Goal: Task Accomplishment & Management: Use online tool/utility

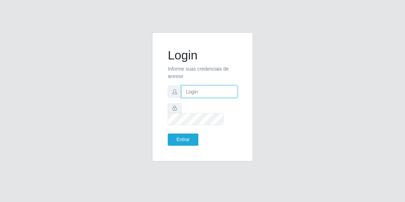
click at [200, 97] on input "text" at bounding box center [209, 92] width 56 height 12
type input "[EMAIL_ADDRESS][DOMAIN_NAME]"
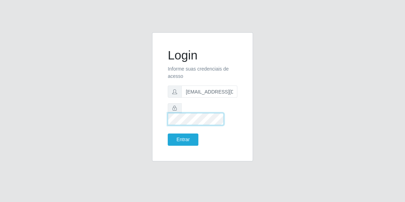
click at [168, 134] on button "Entrar" at bounding box center [183, 140] width 31 height 12
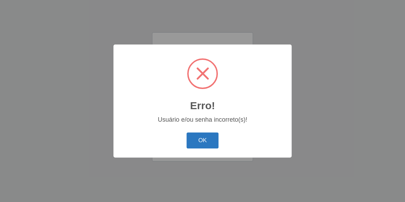
click at [202, 148] on button "OK" at bounding box center [203, 141] width 32 height 16
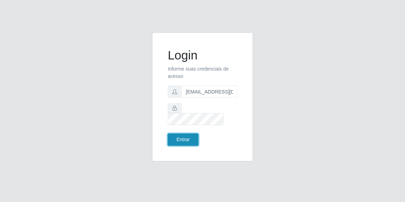
click at [193, 134] on button "Entrar" at bounding box center [183, 140] width 31 height 12
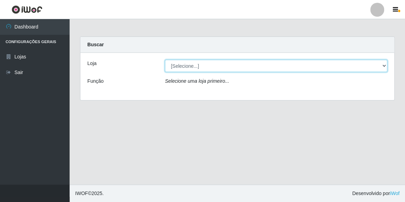
click at [383, 67] on select "[Selecione...] Hiper Queiroz - [GEOGRAPHIC_DATA]" at bounding box center [276, 66] width 222 height 12
select select "513"
click at [165, 60] on select "[Selecione...] Hiper Queiroz - [GEOGRAPHIC_DATA]" at bounding box center [276, 66] width 222 height 12
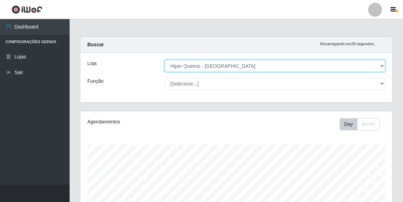
scroll to position [144, 312]
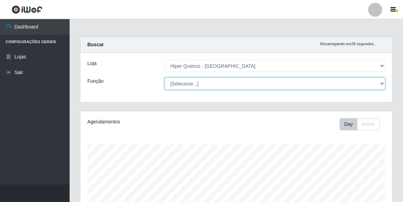
click at [382, 80] on select "[Selecione...] Embalador Embalador + Embalador ++ Operador de Caixa Operador de…" at bounding box center [275, 84] width 221 height 12
select select "1"
click at [165, 78] on select "[Selecione...] Embalador Embalador + Embalador ++ Operador de Caixa Operador de…" at bounding box center [275, 84] width 221 height 12
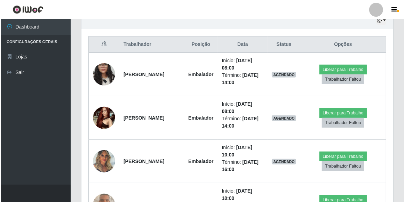
scroll to position [253, 0]
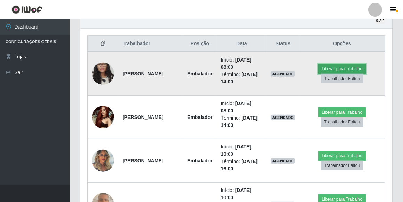
click at [344, 67] on button "Liberar para Trabalho" at bounding box center [342, 69] width 47 height 10
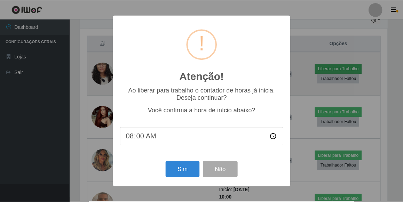
scroll to position [144, 309]
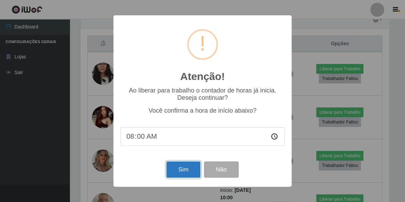
click at [184, 169] on button "Sim" at bounding box center [183, 170] width 34 height 16
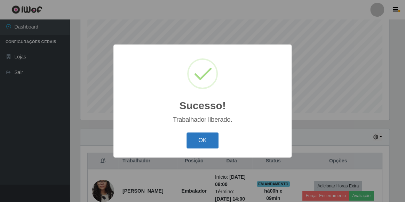
click at [191, 139] on button "OK" at bounding box center [203, 141] width 32 height 16
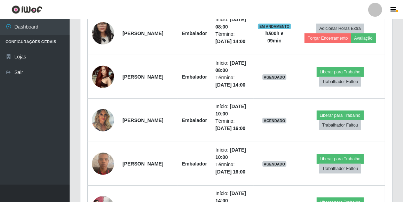
scroll to position [294, 0]
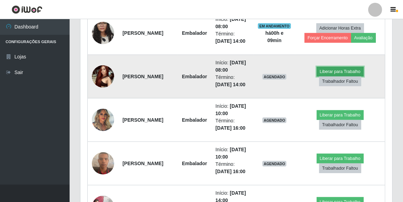
click at [330, 77] on button "Liberar para Trabalho" at bounding box center [340, 72] width 47 height 10
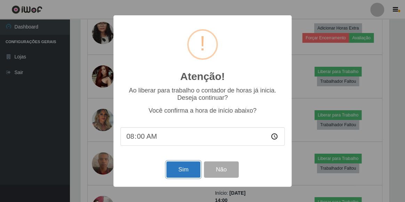
click at [194, 168] on button "Sim" at bounding box center [183, 170] width 34 height 16
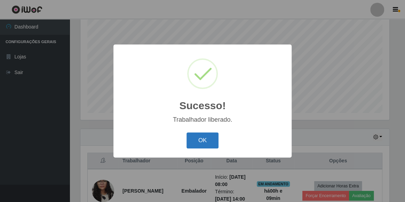
click at [203, 133] on button "OK" at bounding box center [203, 141] width 32 height 16
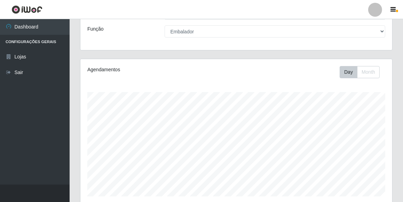
scroll to position [0, 0]
